Goal: Transaction & Acquisition: Obtain resource

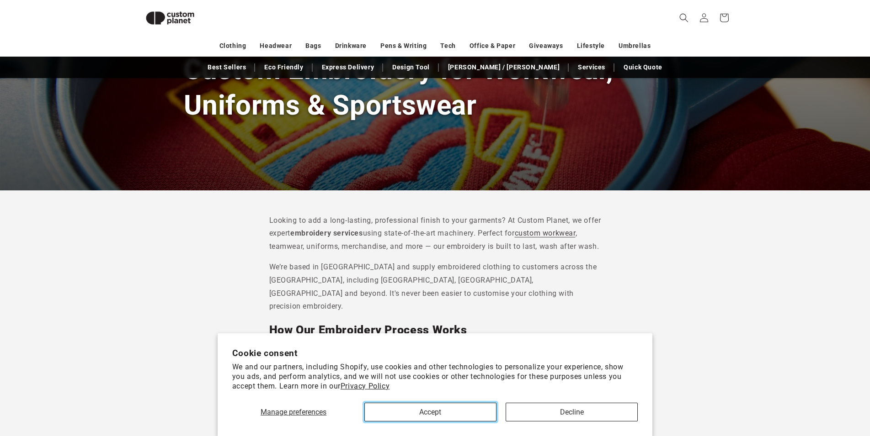
click at [449, 405] on button "Accept" at bounding box center [430, 412] width 132 height 19
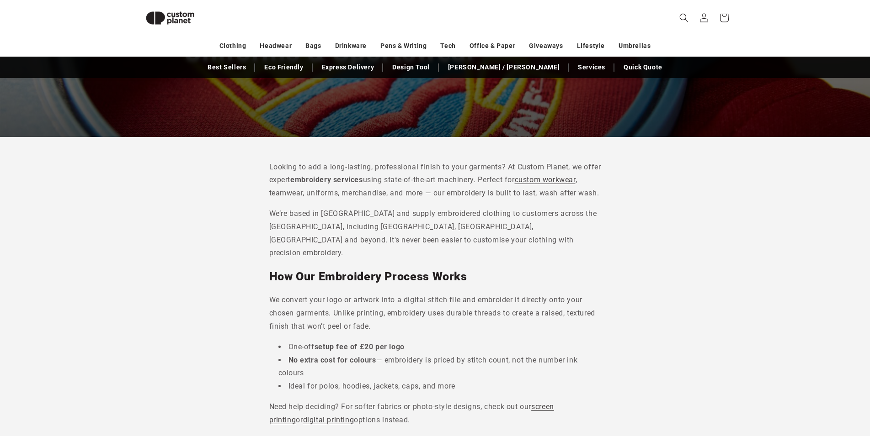
scroll to position [174, 0]
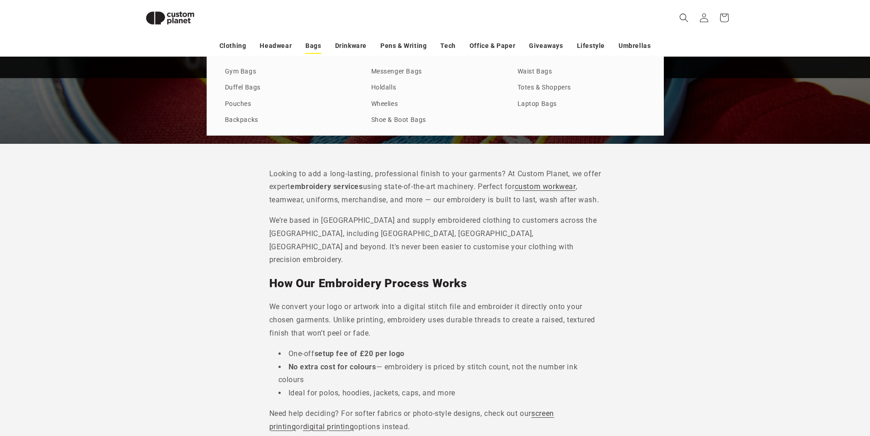
click at [317, 49] on link "Bags" at bounding box center [313, 46] width 16 height 16
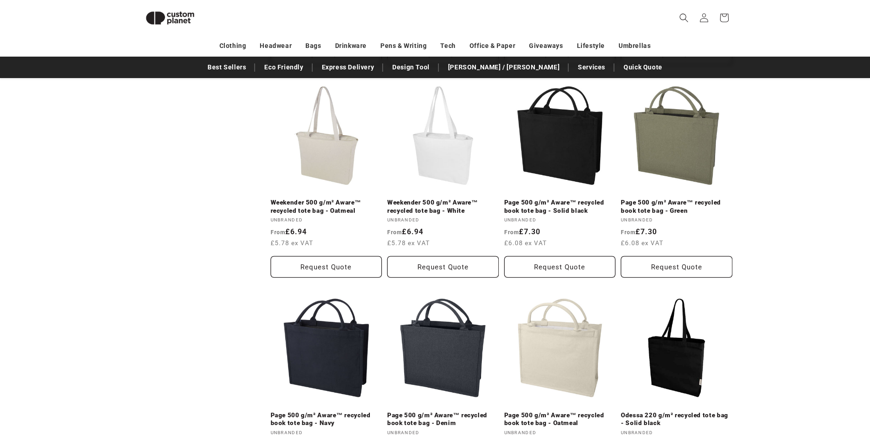
scroll to position [1299, 0]
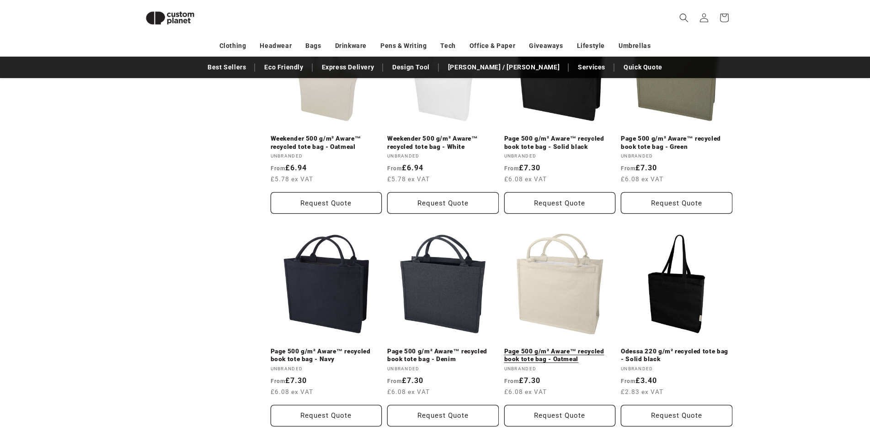
click at [513, 351] on link "Page 500 g/m² Aware™ recycled book tote bag - Oatmeal" at bounding box center [560, 356] width 112 height 16
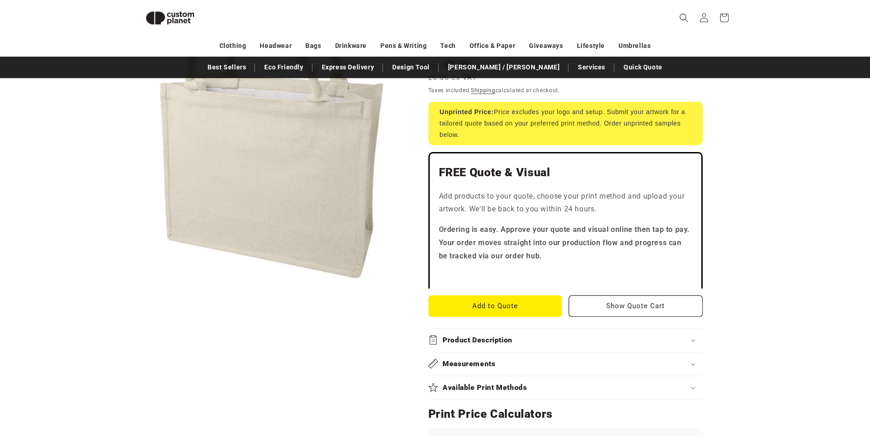
scroll to position [180, 0]
click at [512, 305] on button "Add to Quote" at bounding box center [495, 305] width 134 height 21
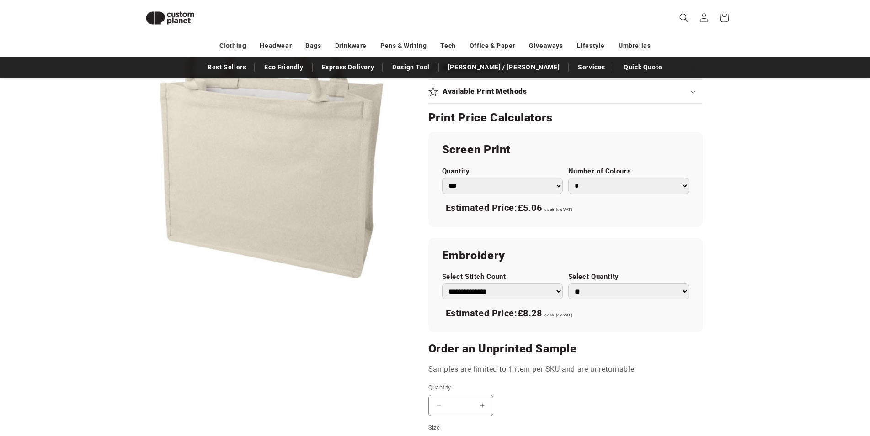
scroll to position [413, 0]
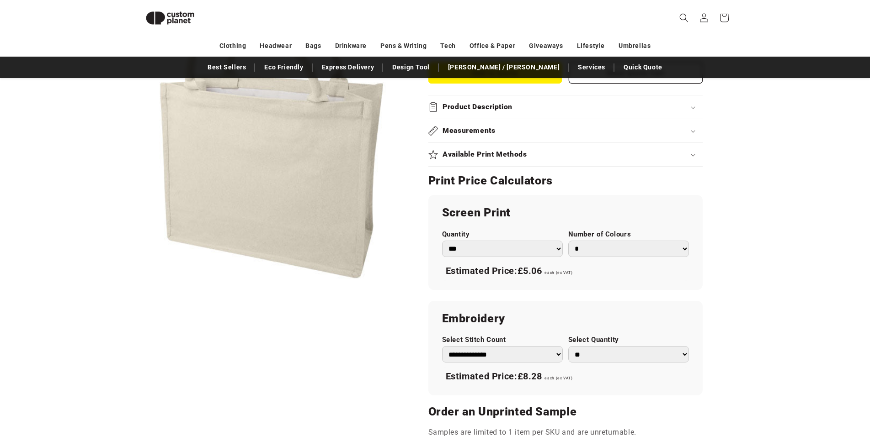
click at [181, 14] on img at bounding box center [170, 18] width 64 height 29
